Goal: Information Seeking & Learning: Learn about a topic

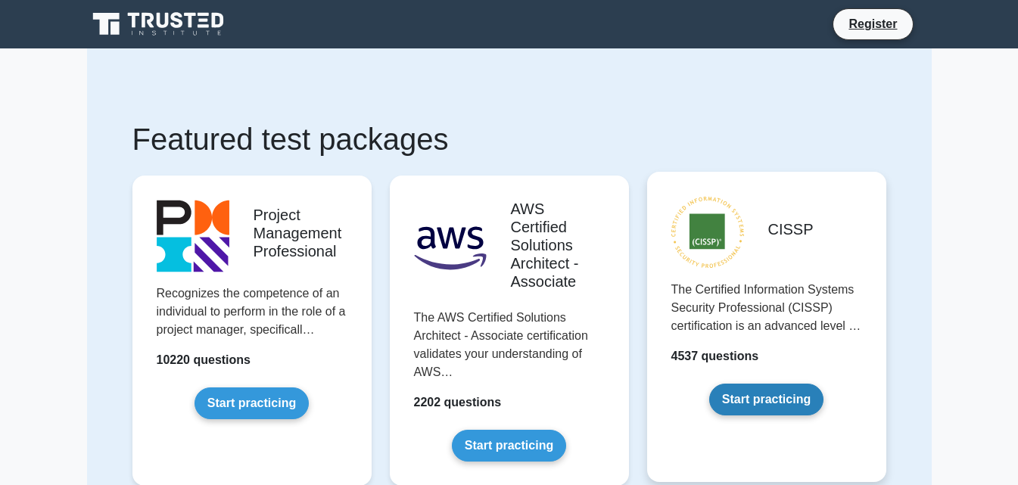
click at [770, 403] on link "Start practicing" at bounding box center [766, 400] width 114 height 32
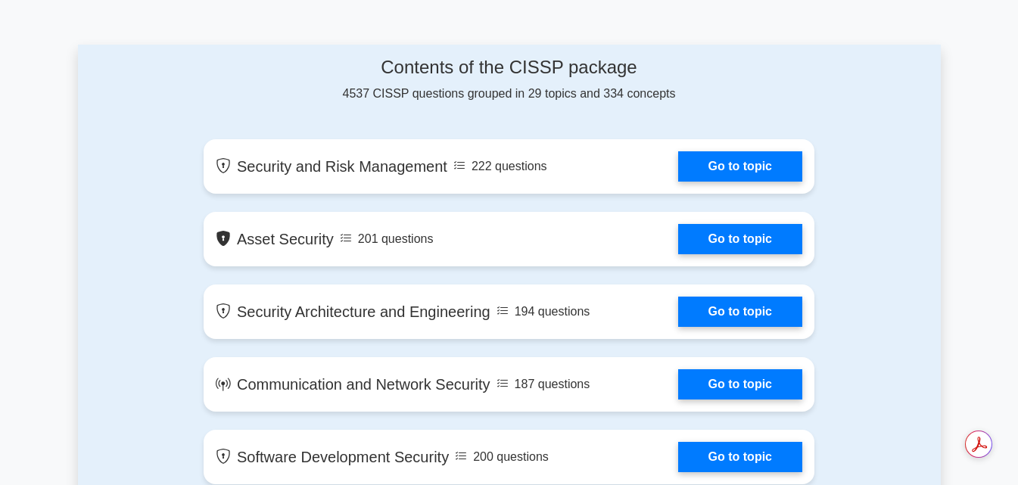
scroll to position [807, 0]
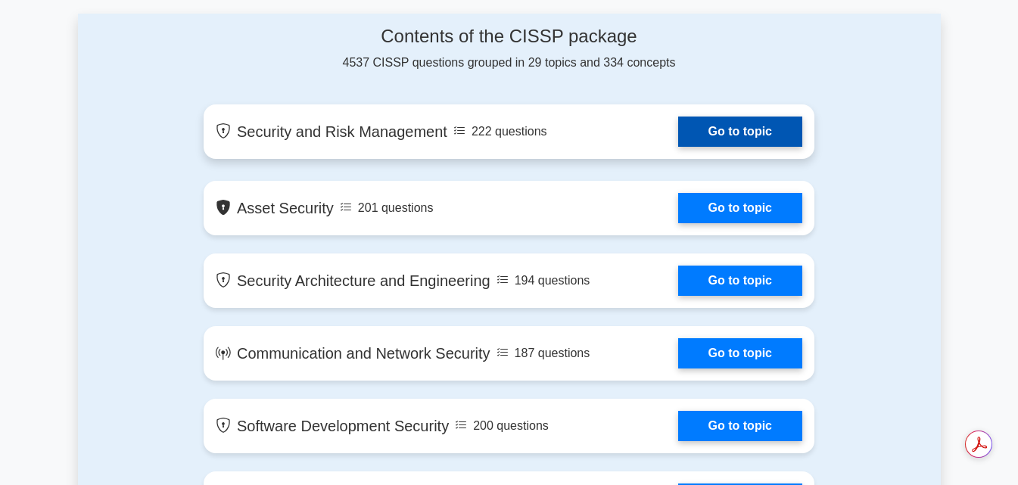
click at [742, 132] on link "Go to topic" at bounding box center [740, 132] width 124 height 30
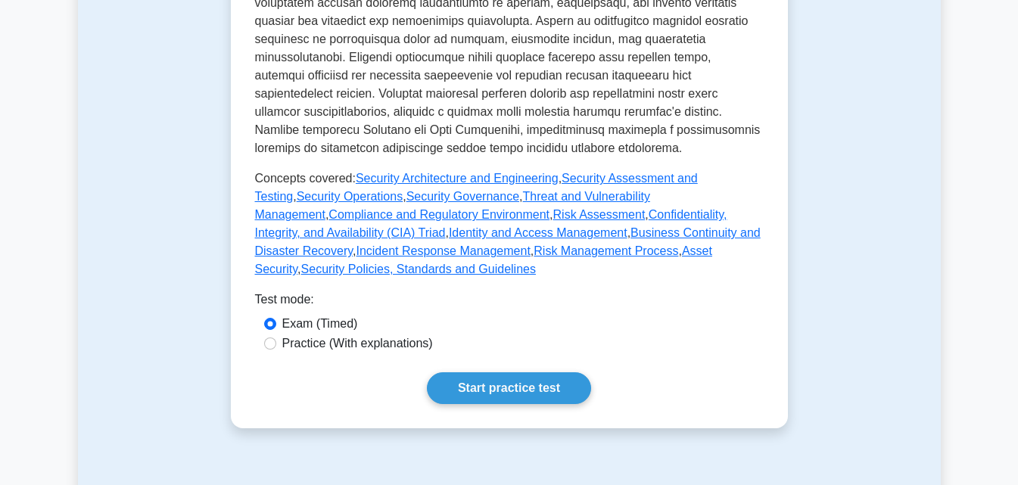
scroll to position [726, 0]
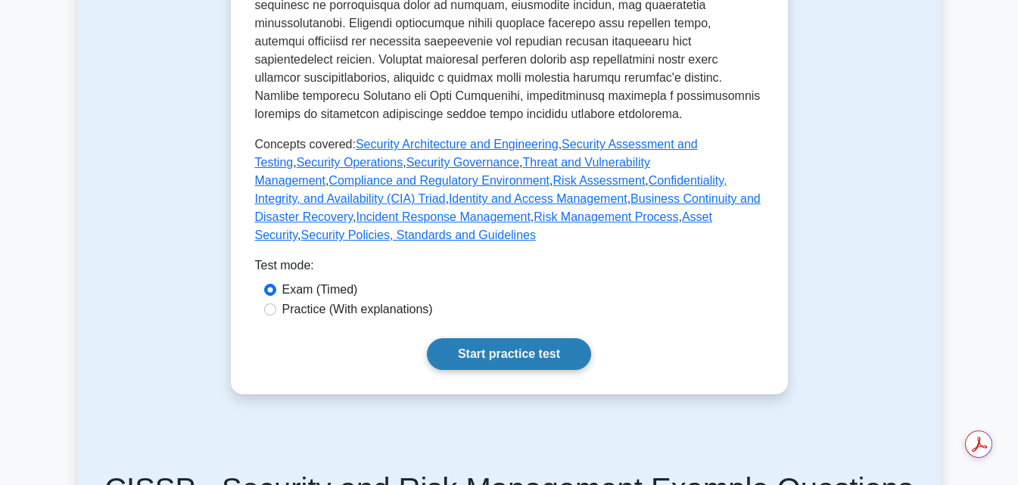
click at [495, 338] on link "Start practice test" at bounding box center [509, 354] width 164 height 32
